Goal: Information Seeking & Learning: Learn about a topic

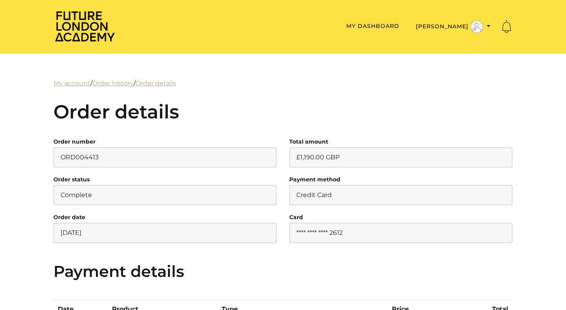
click at [108, 32] on img at bounding box center [84, 26] width 63 height 32
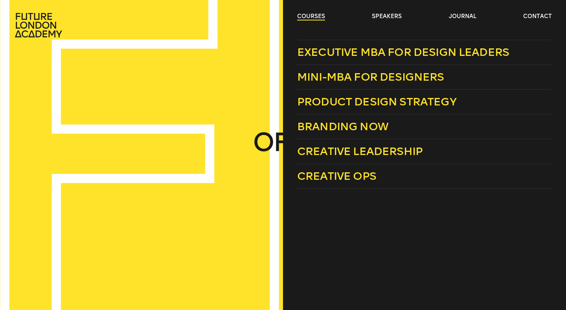
click at [304, 16] on link "courses" at bounding box center [311, 17] width 28 height 8
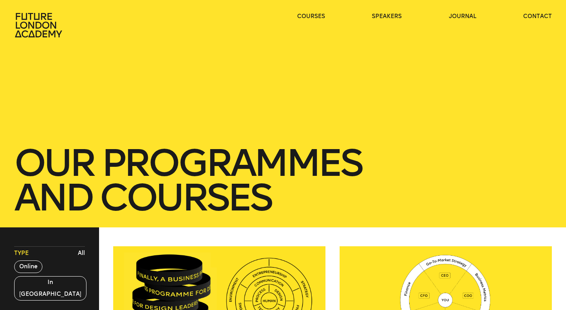
click at [554, 15] on div "courses speakers journal contact" at bounding box center [283, 25] width 566 height 25
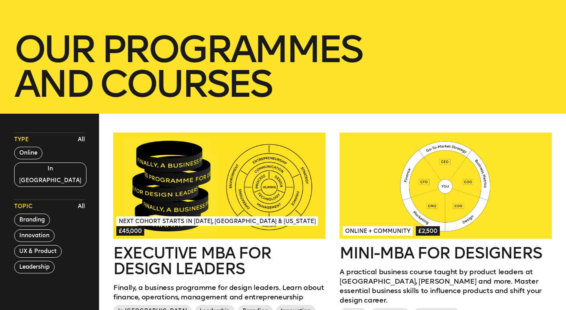
scroll to position [117, 0]
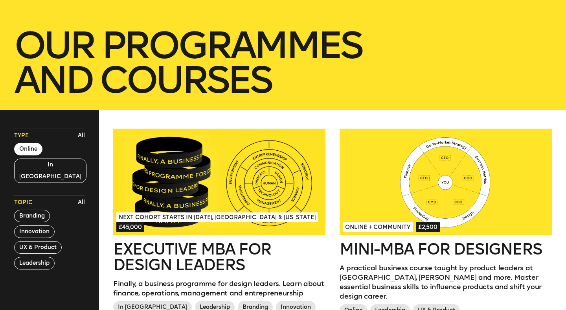
click at [37, 149] on button "Online" at bounding box center [28, 149] width 28 height 13
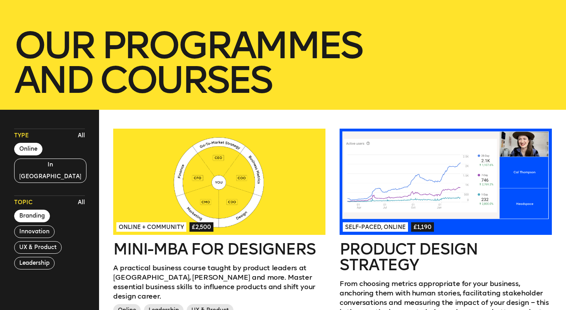
click at [35, 209] on button "Branding" at bounding box center [32, 215] width 36 height 13
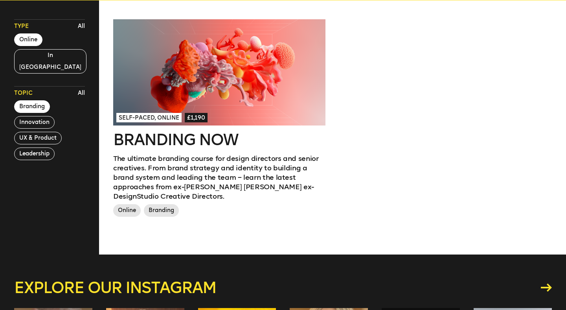
scroll to position [266, 0]
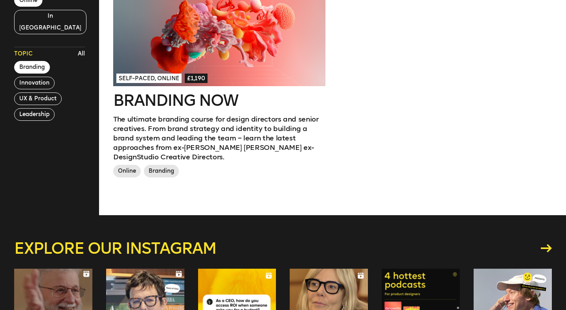
click at [197, 117] on p "The ultimate branding course for design directors and senior creatives. From br…" at bounding box center [219, 137] width 212 height 47
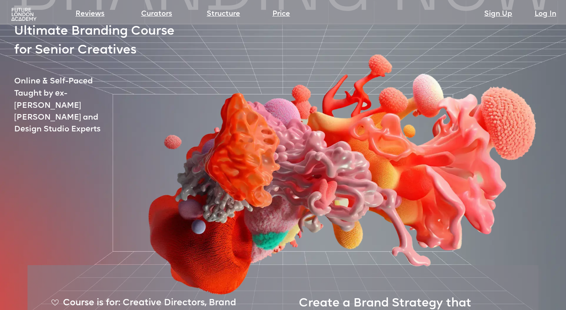
scroll to position [77, 0]
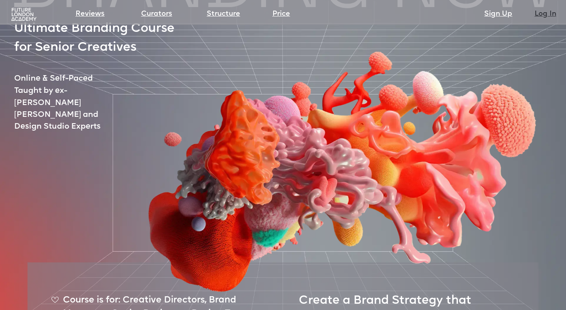
click at [553, 17] on link "Log In" at bounding box center [545, 14] width 22 height 11
